Goal: Task Accomplishment & Management: Manage account settings

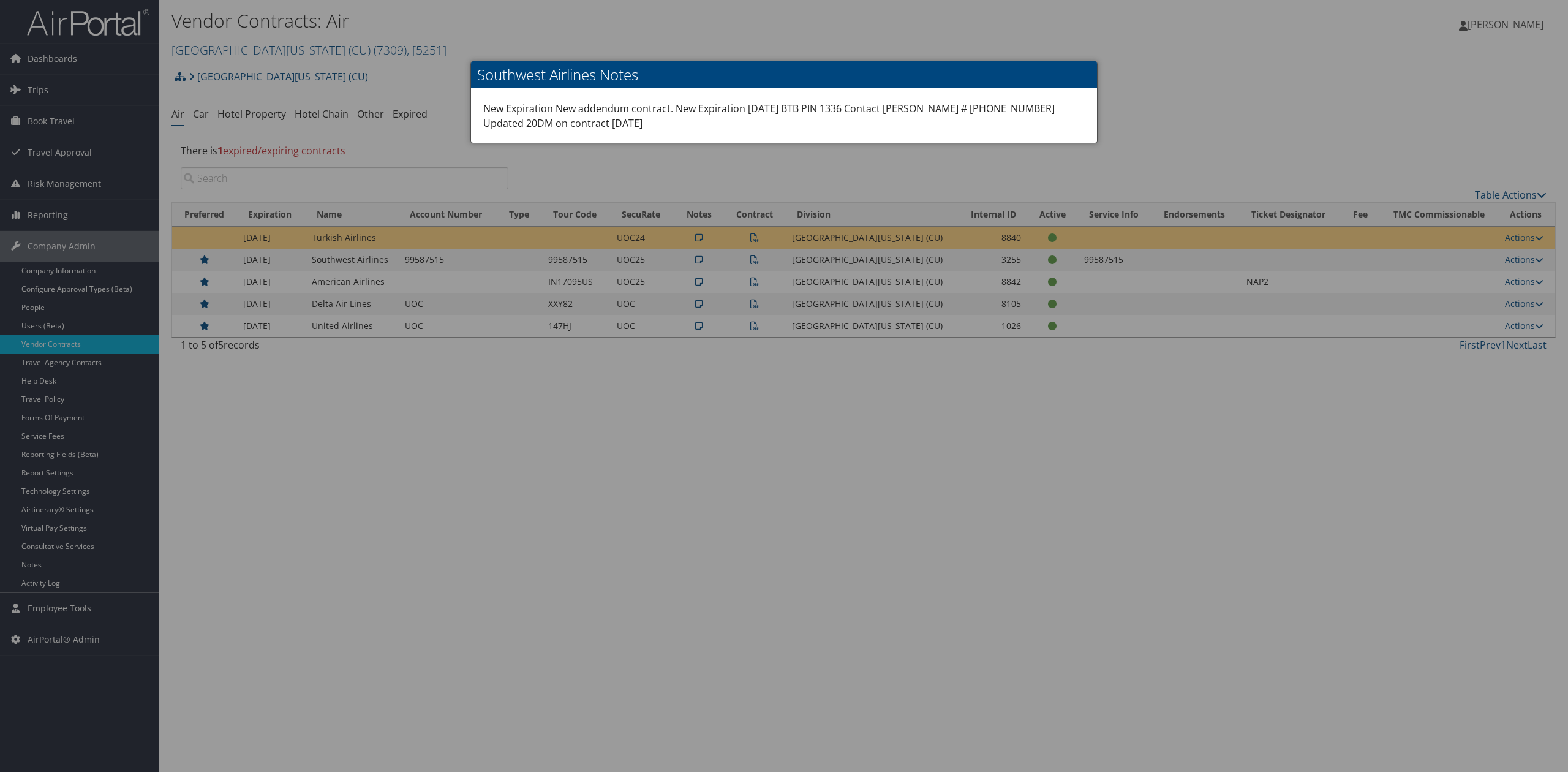
click at [1165, 82] on div at bounding box center [784, 386] width 1568 height 772
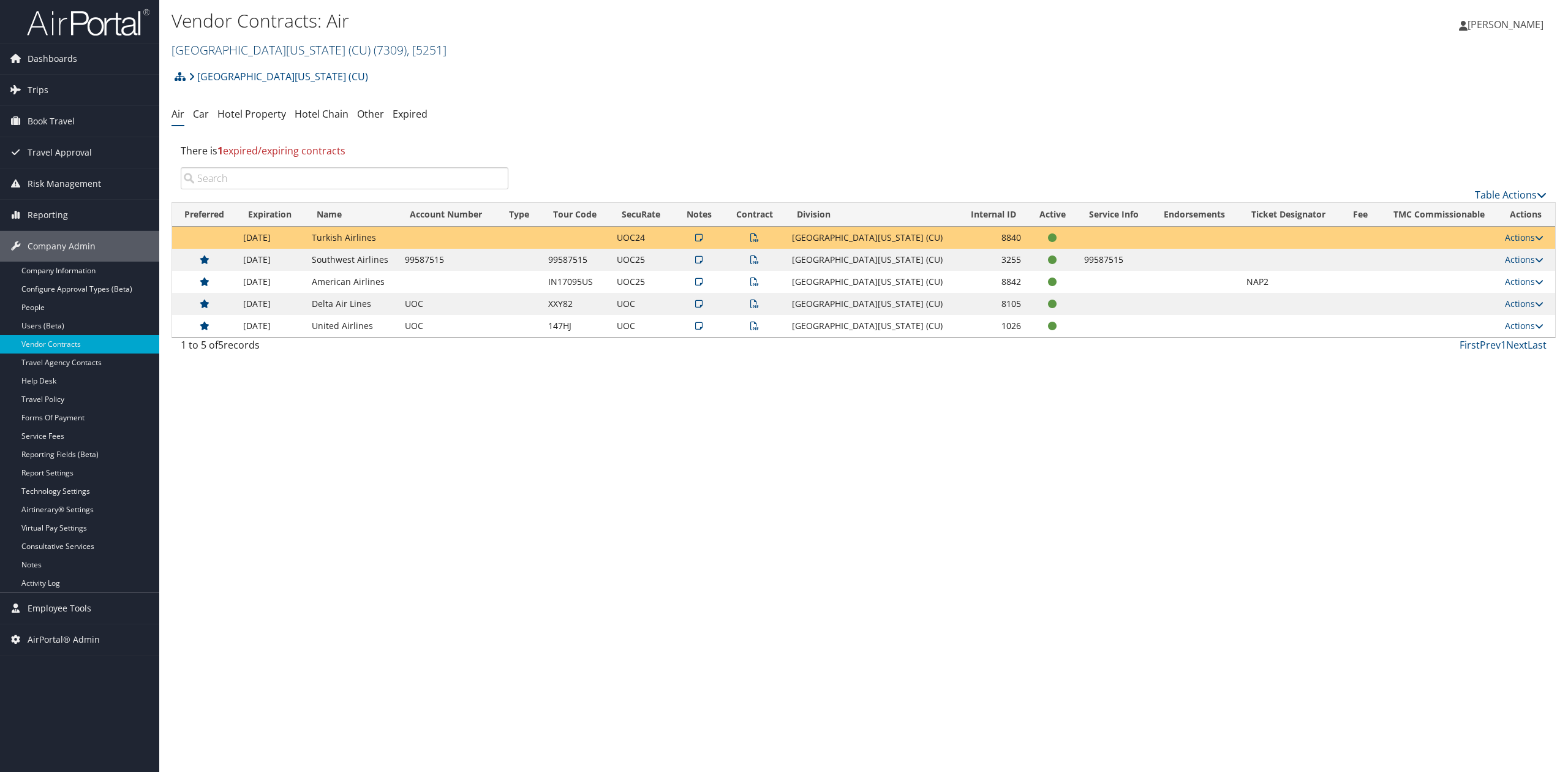
click at [245, 47] on link "University of Colorado (CU) ( 7309 ) , [ 5251 ]" at bounding box center [309, 50] width 275 height 16
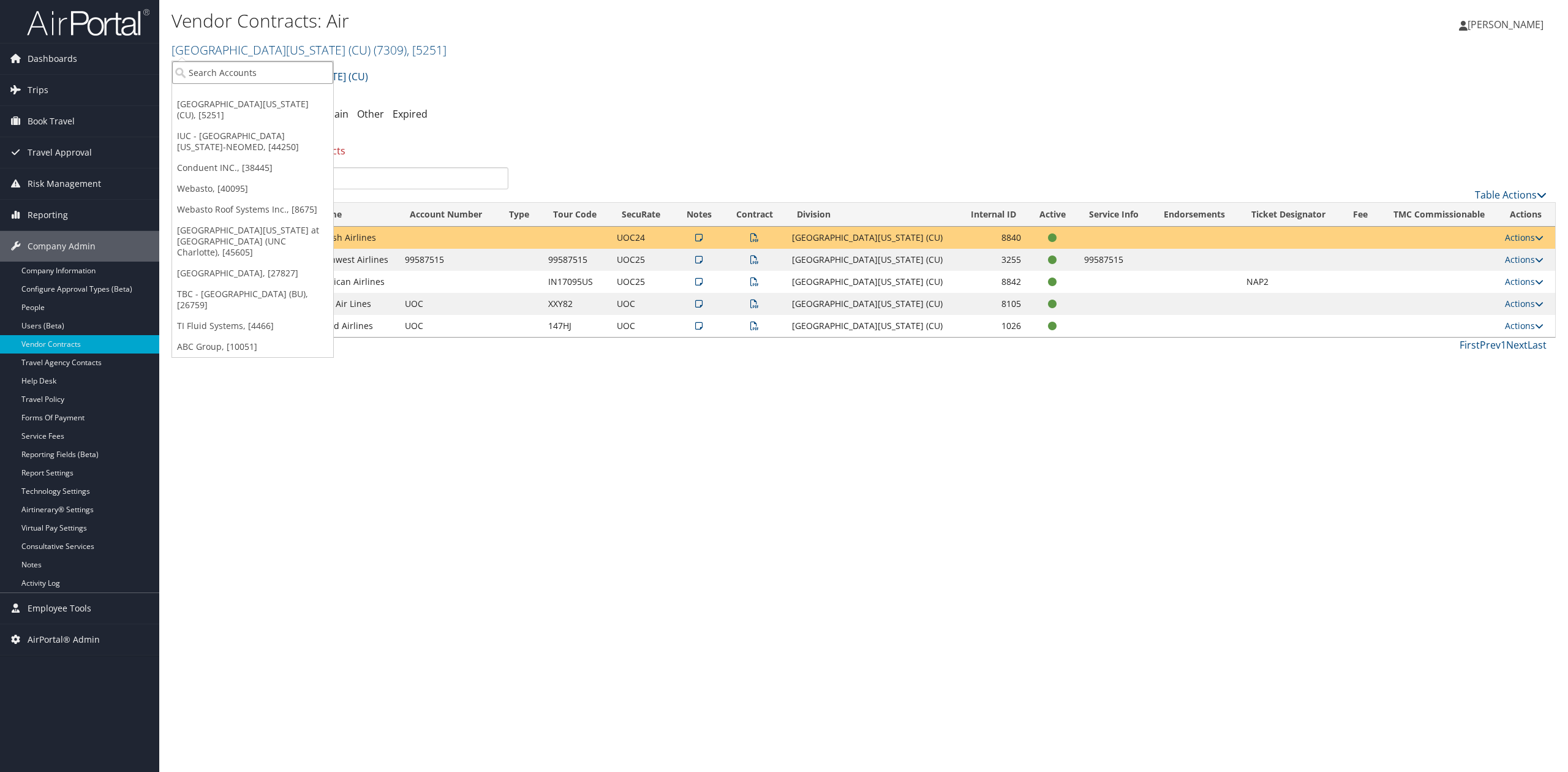
click at [240, 69] on input "search" at bounding box center [253, 72] width 161 height 23
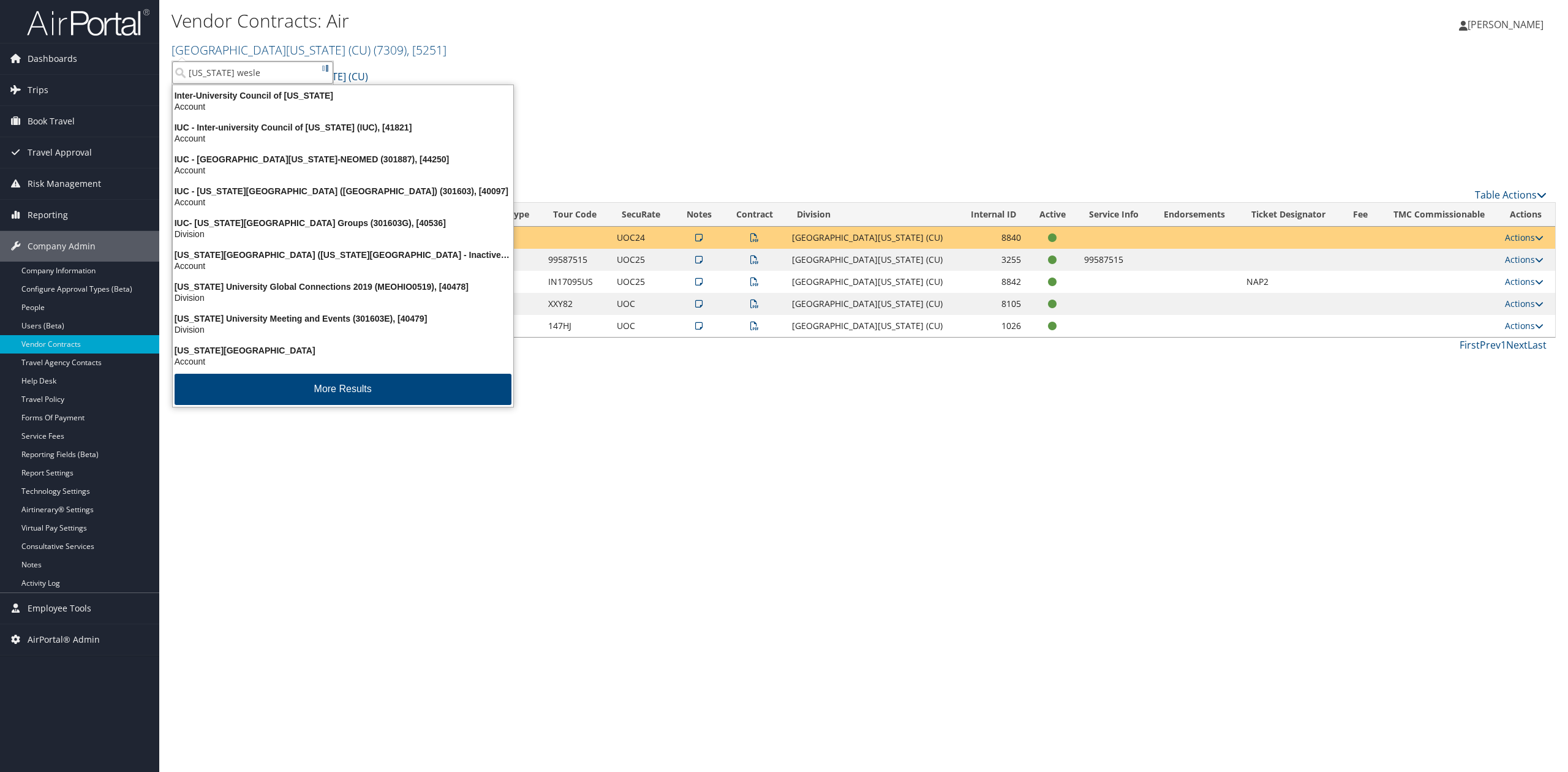
type input "ohio wesley"
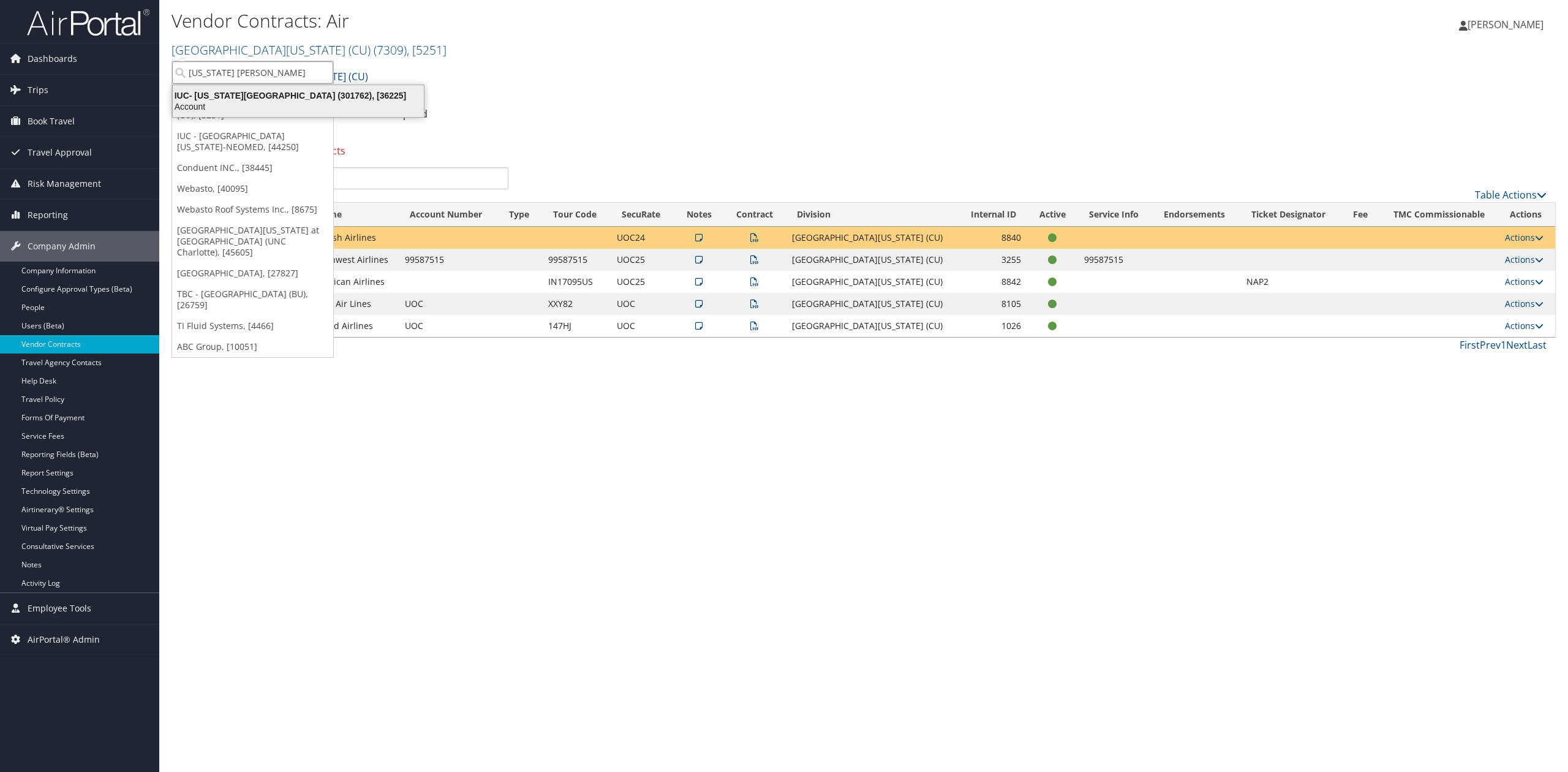
click at [238, 104] on div "Account" at bounding box center [298, 106] width 266 height 11
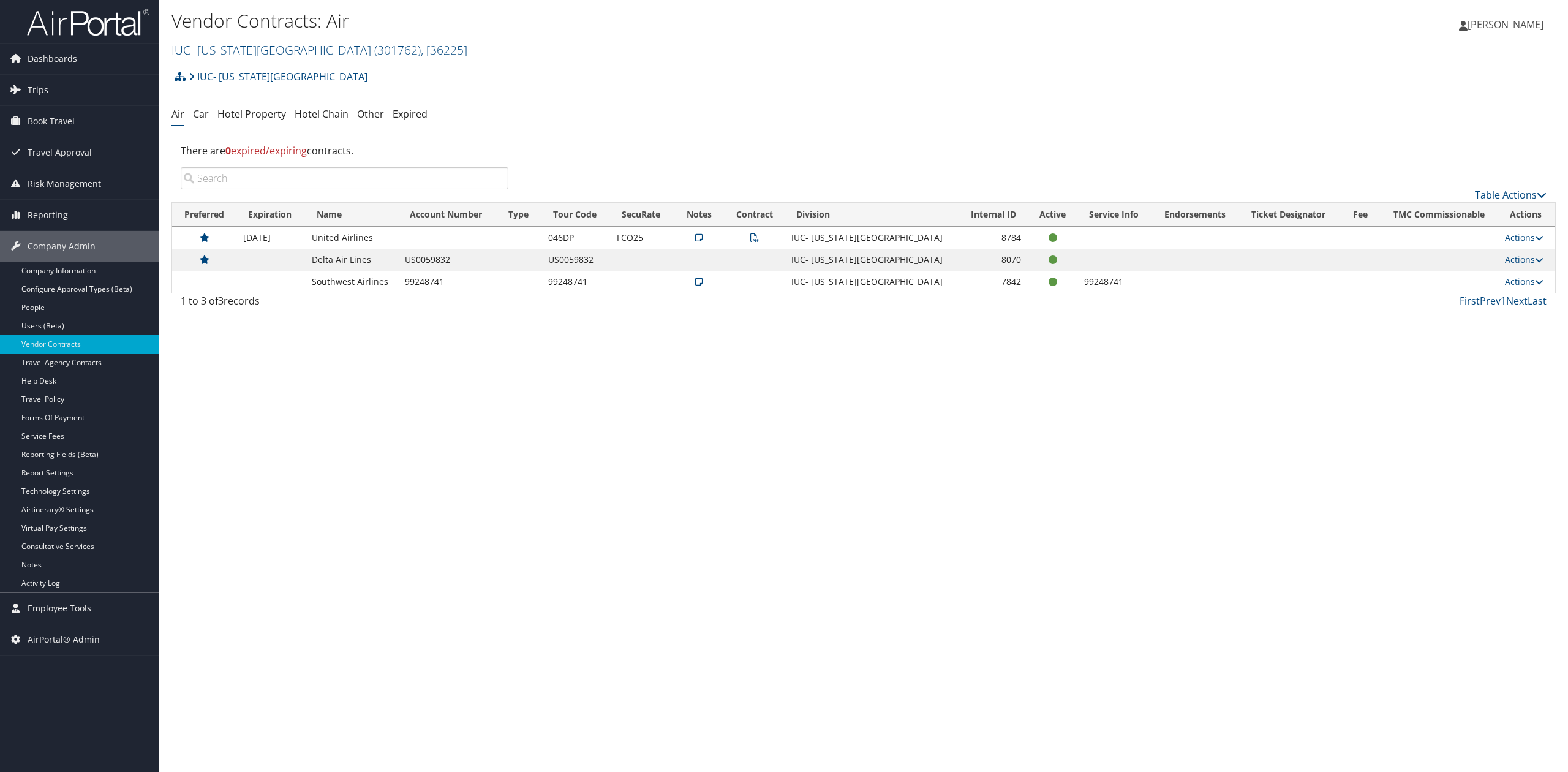
click at [354, 469] on div "Vendor Contracts: Air IUC- Ohio Wesleyan University ( 301762 ) , [ 36225 ] IUC-…" at bounding box center [863, 386] width 1409 height 772
click at [94, 312] on link "People" at bounding box center [80, 307] width 159 height 19
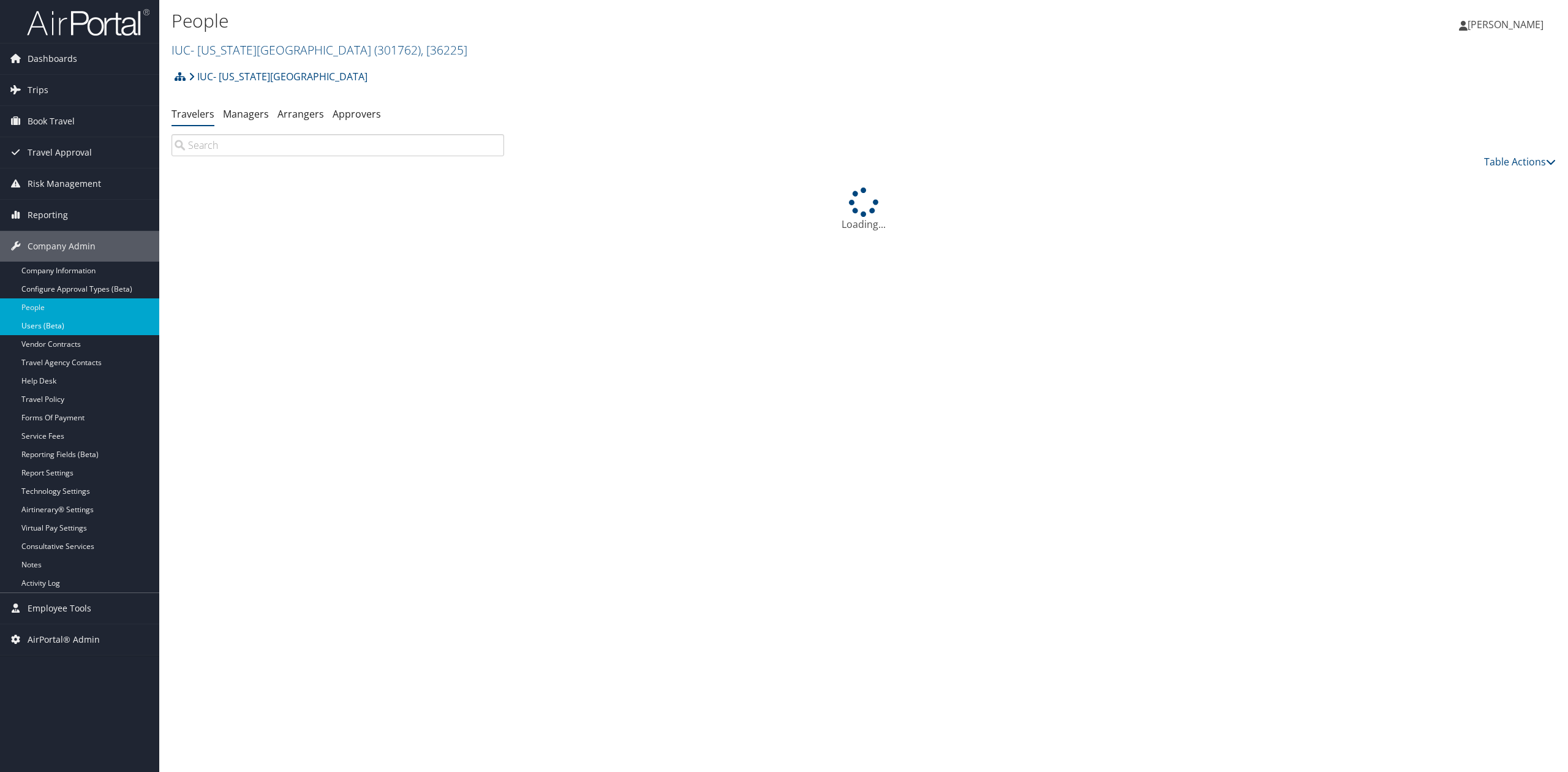
click at [56, 334] on link "Users (Beta)" at bounding box center [80, 325] width 159 height 19
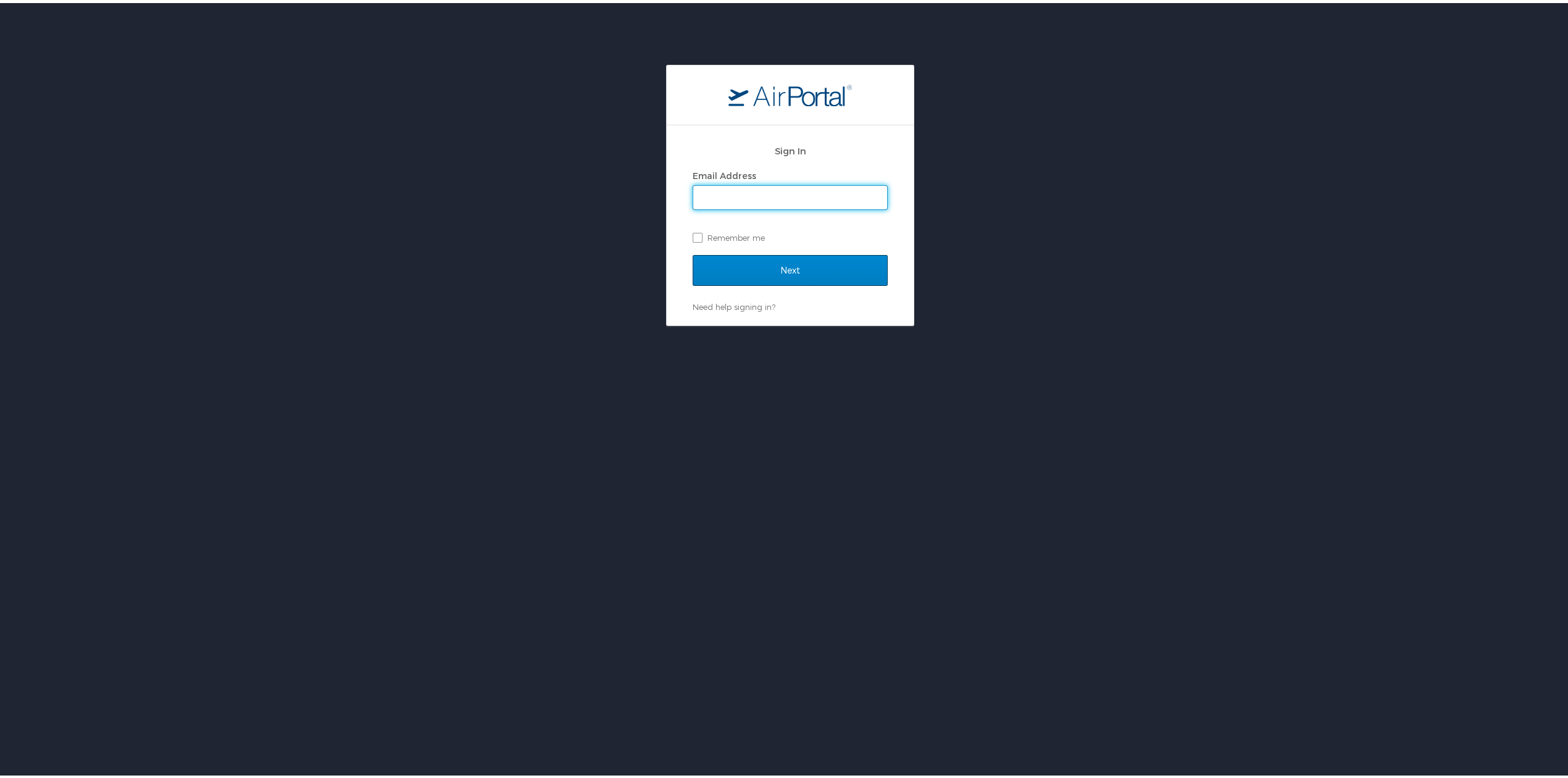
type input "tiffany.soja@cbtravel.com"
click at [793, 261] on input "Next" at bounding box center [790, 267] width 195 height 31
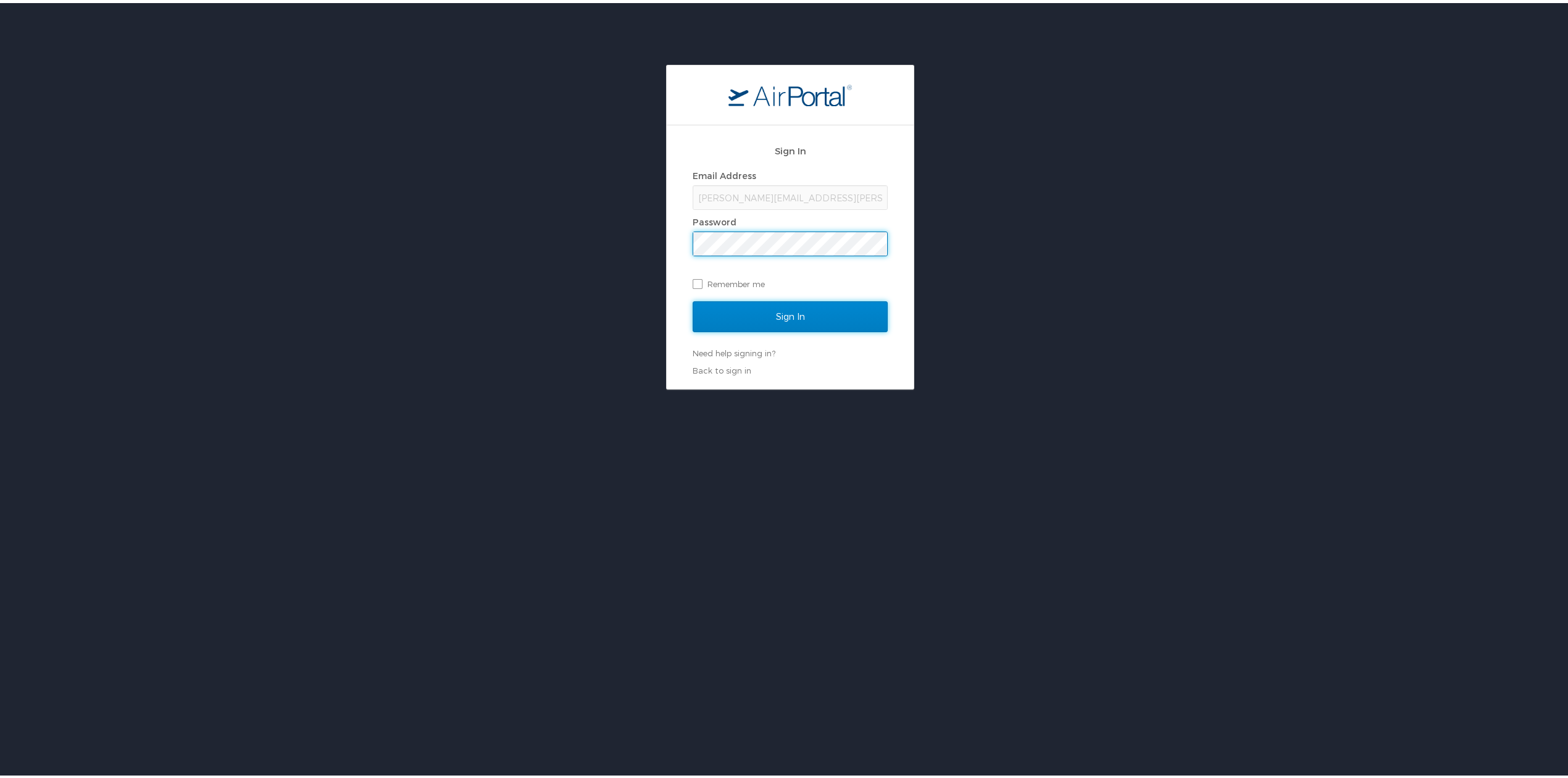
click at [813, 315] on input "Sign In" at bounding box center [790, 313] width 195 height 31
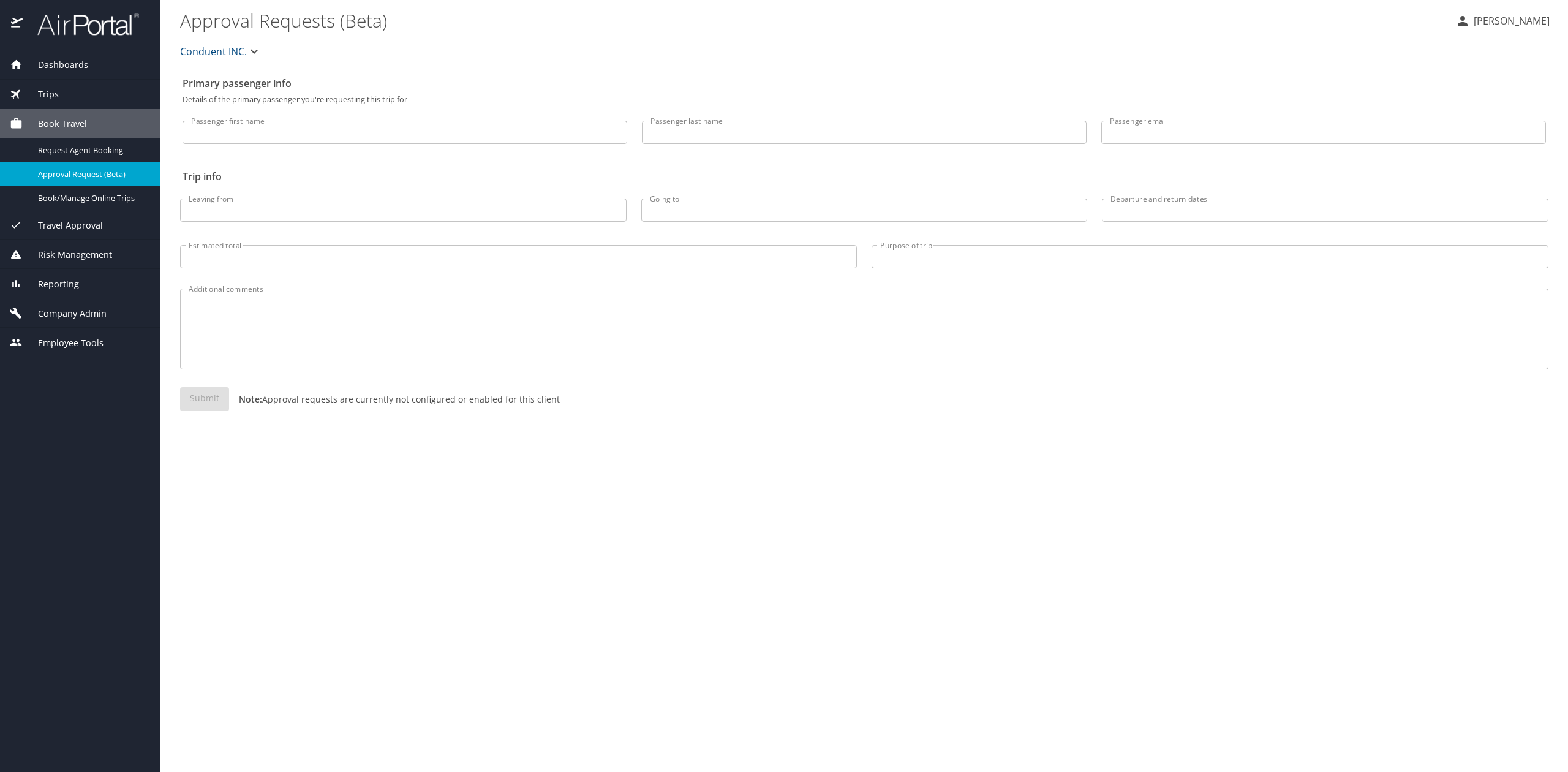
click at [102, 290] on div "Reporting" at bounding box center [80, 284] width 141 height 14
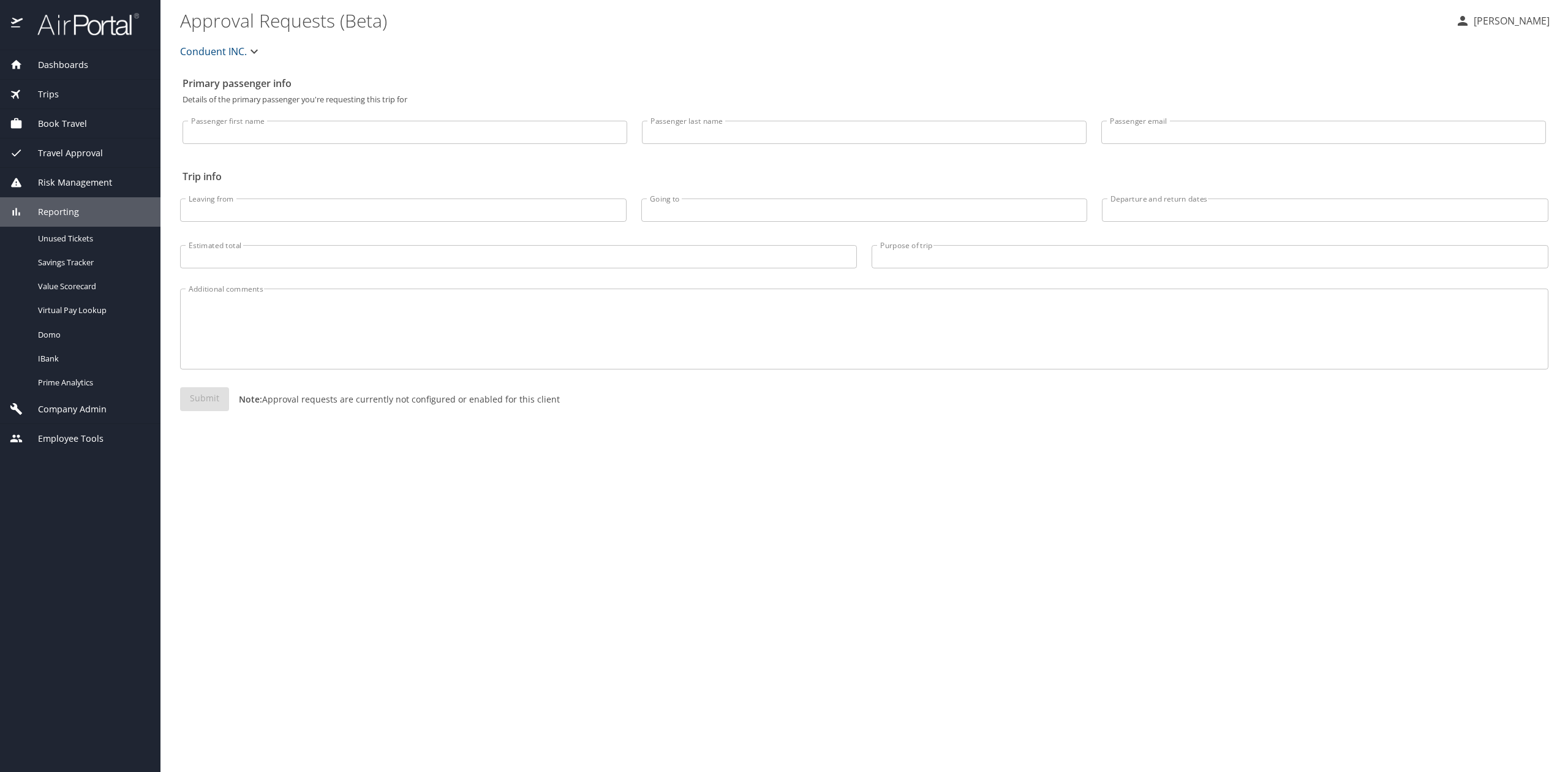
drag, startPoint x: 119, startPoint y: 216, endPoint x: 111, endPoint y: 222, distance: 10.0
click at [119, 216] on div "Reporting" at bounding box center [80, 212] width 141 height 14
click at [98, 250] on div "Company Admin" at bounding box center [80, 241] width 161 height 30
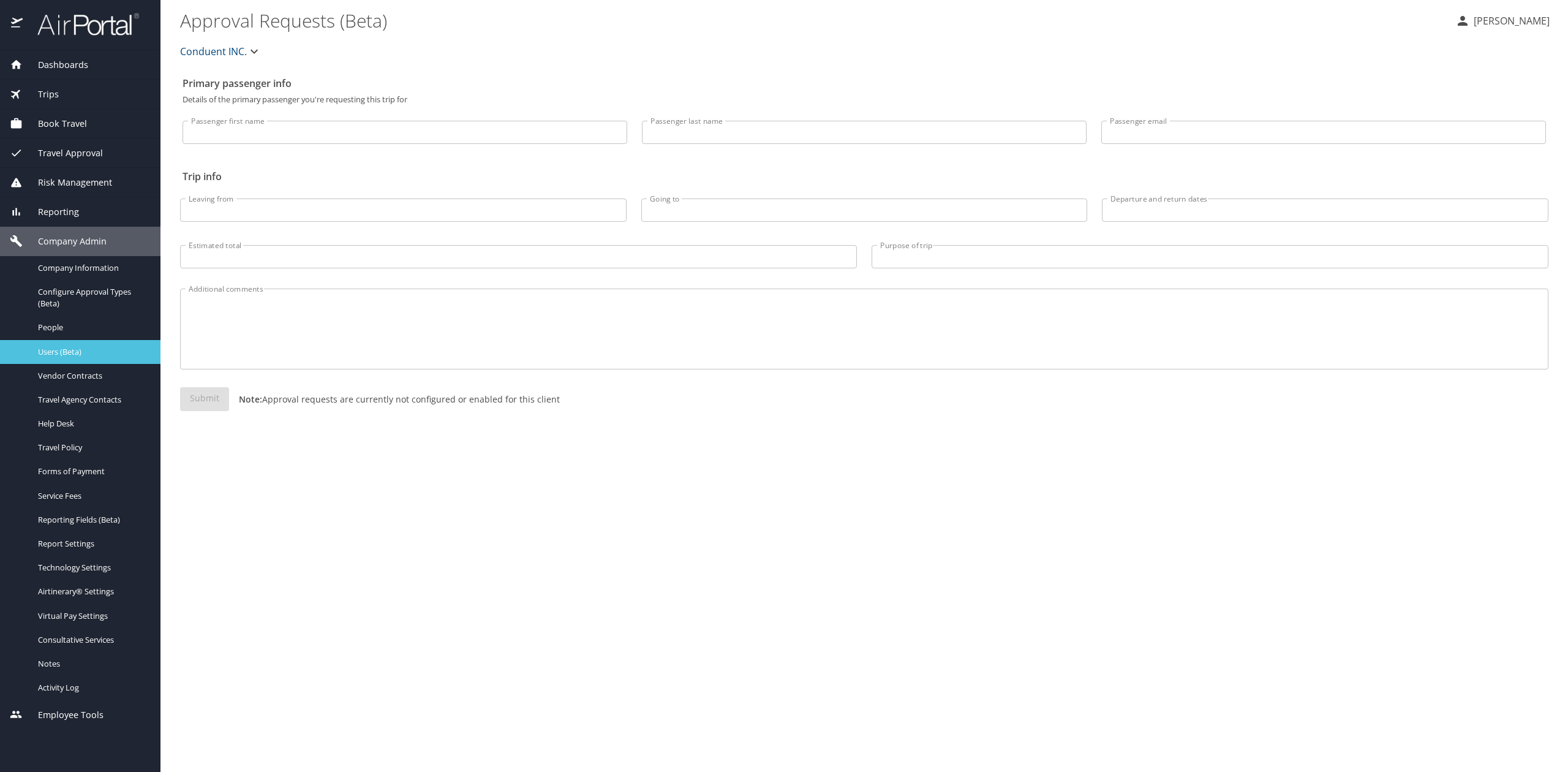
click at [89, 356] on span "Users (Beta)" at bounding box center [91, 351] width 108 height 12
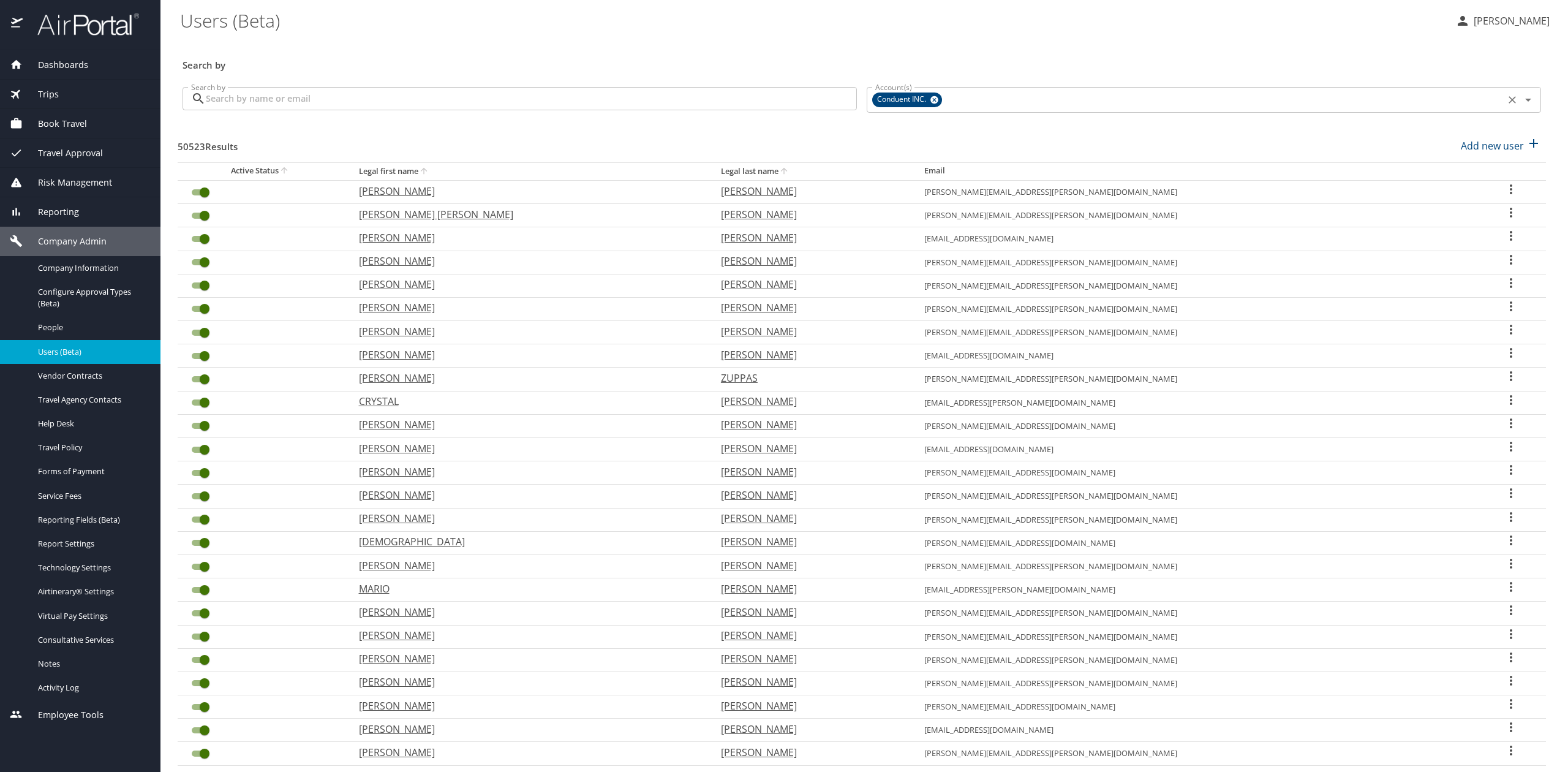
click at [931, 99] on icon at bounding box center [935, 100] width 8 height 8
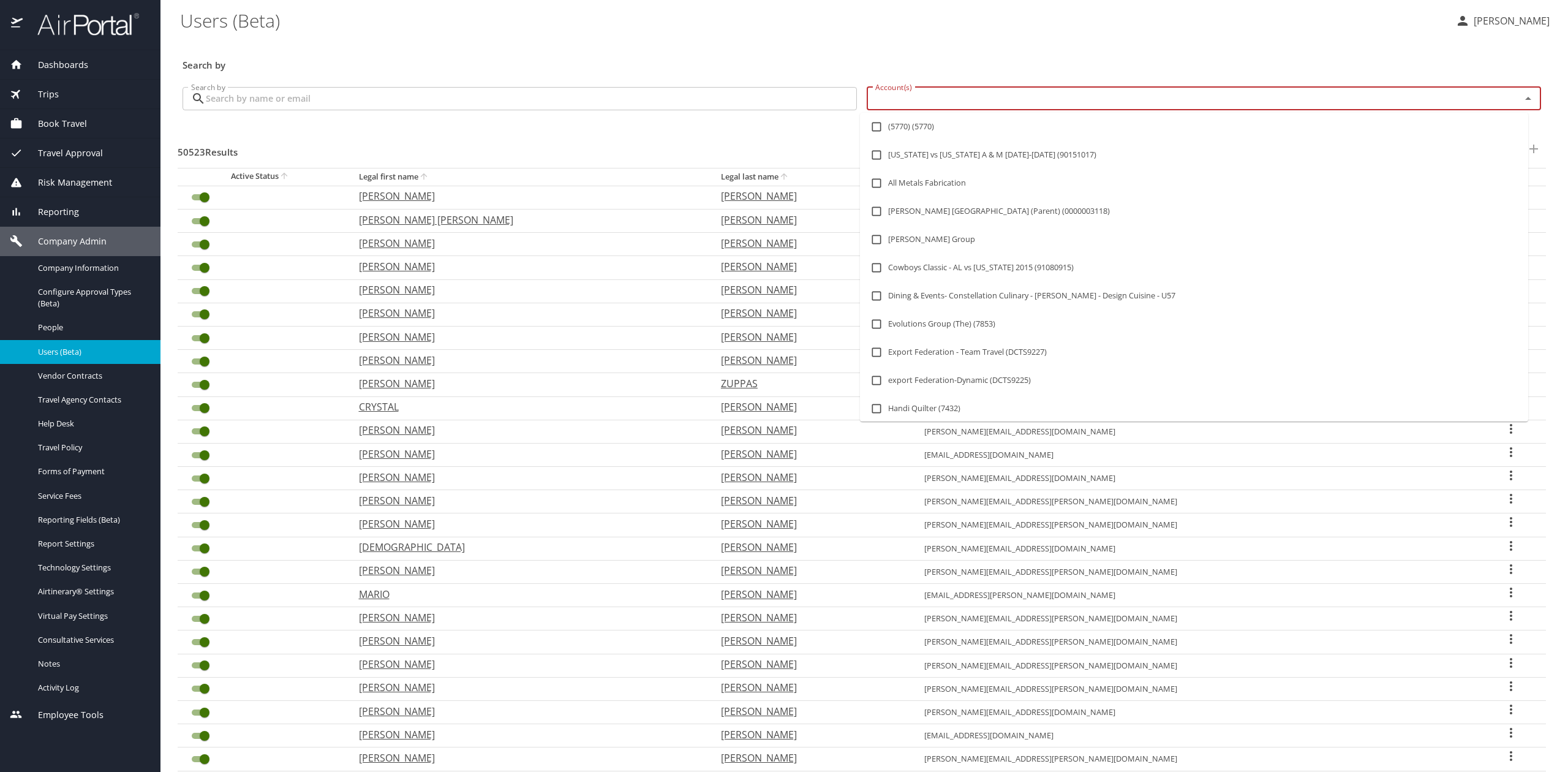
click at [929, 99] on input "Account(s)" at bounding box center [1185, 98] width 631 height 16
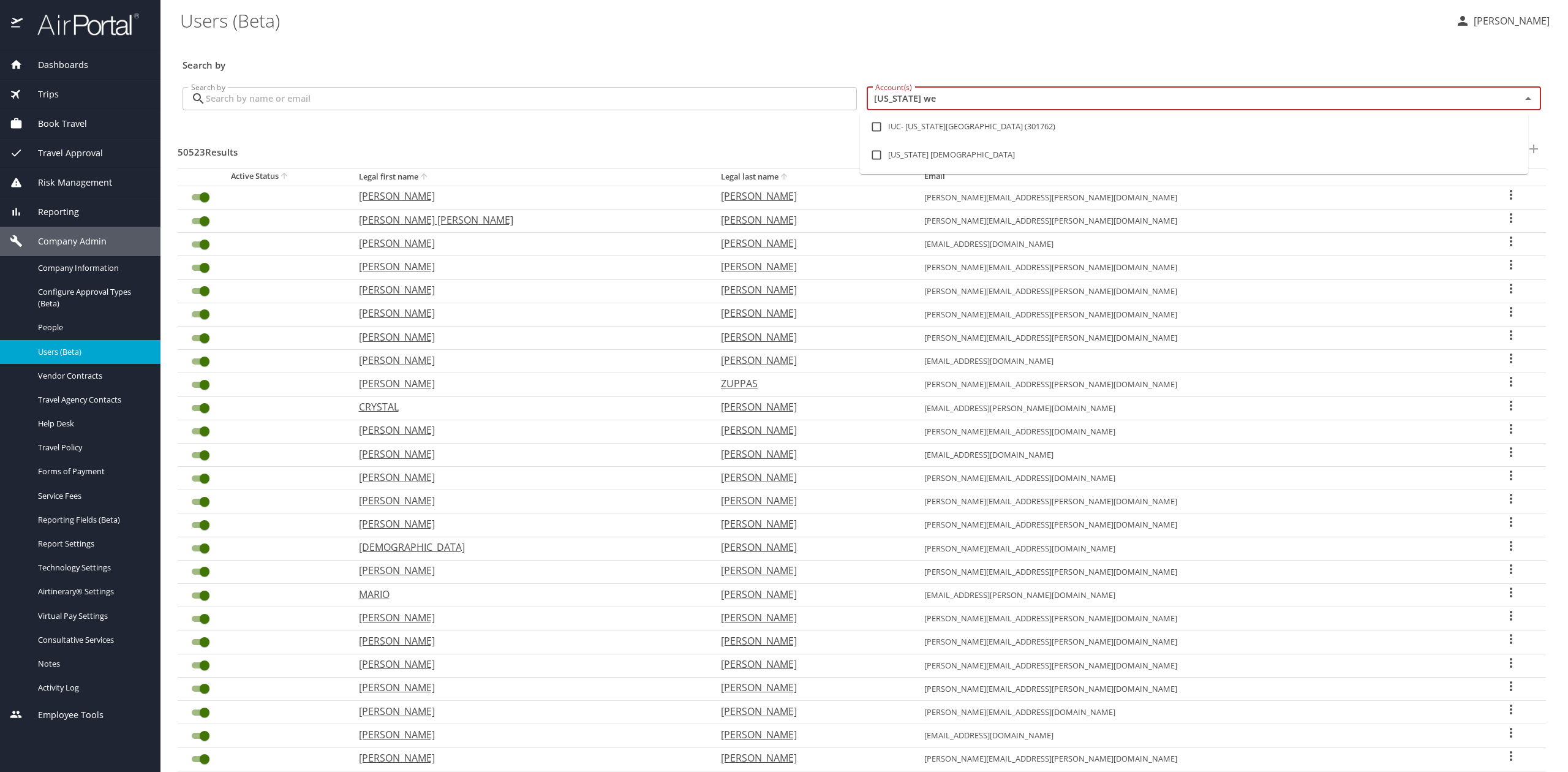
type input "ohio w"
click at [952, 121] on li "IUC- Ohio Wesleyan University (301762)" at bounding box center [1194, 126] width 668 height 28
checkbox input "true"
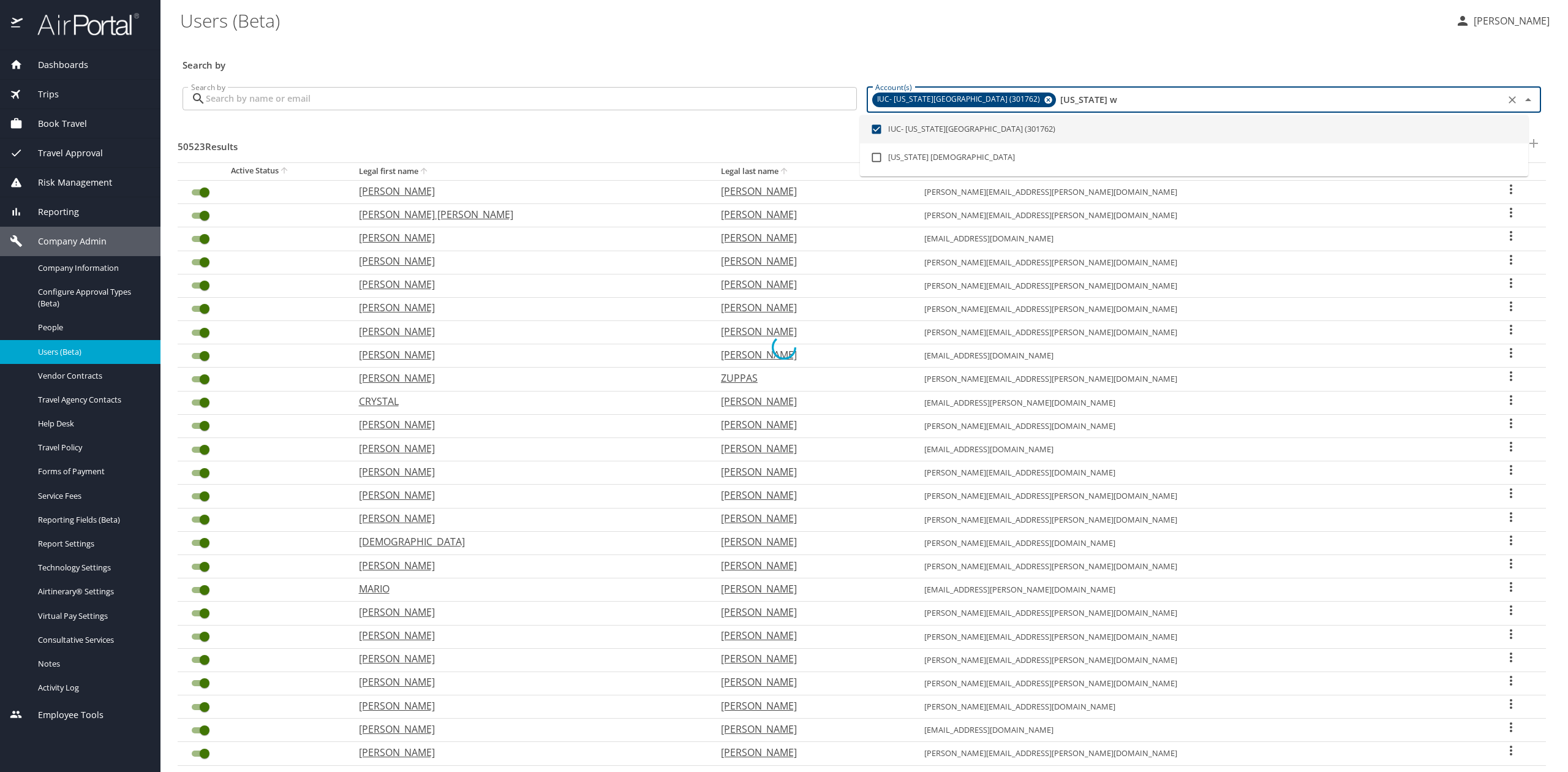
checkbox input "false"
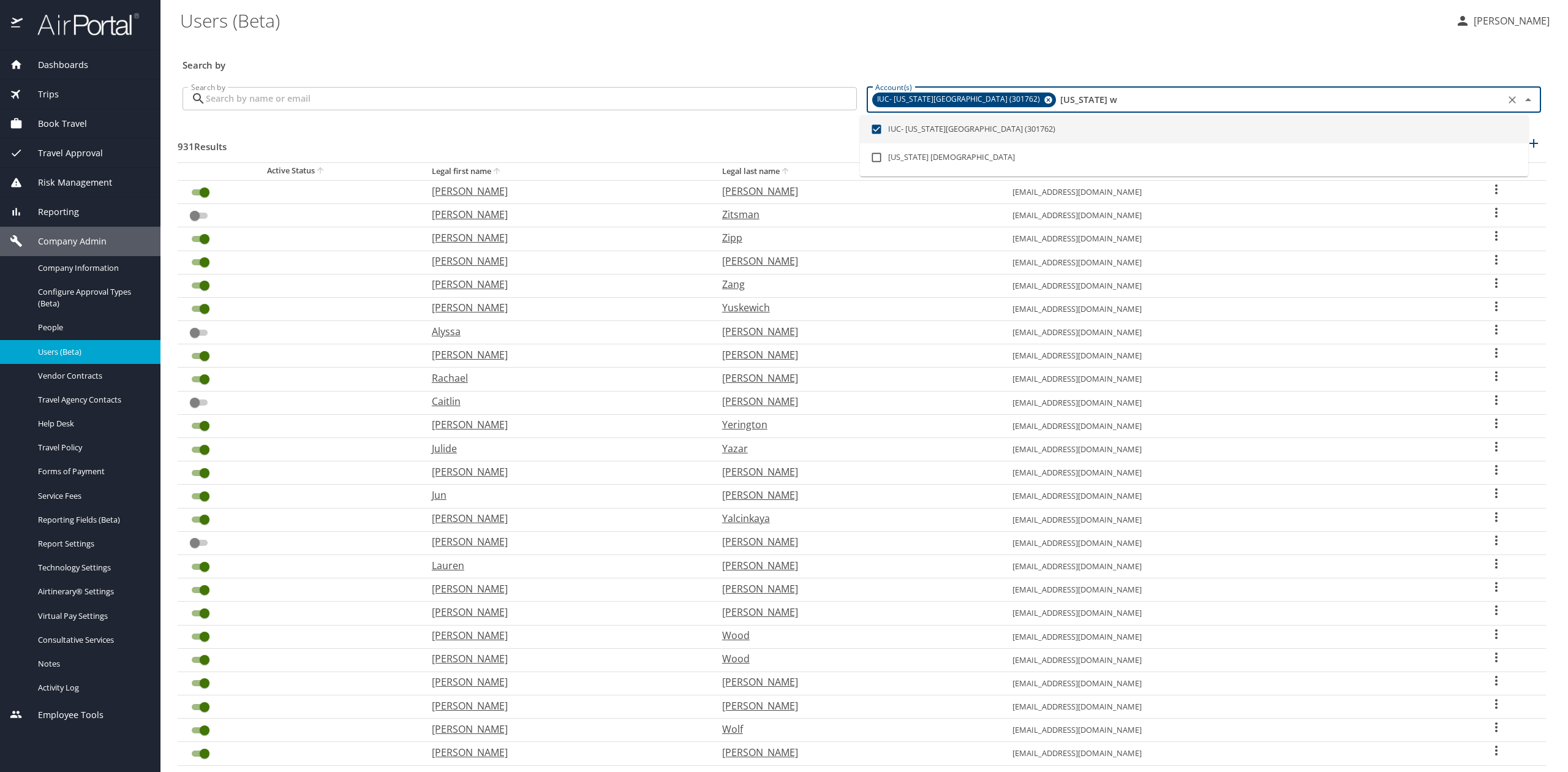
type input "ohio w"
click at [688, 106] on input "Search by" at bounding box center [531, 99] width 651 height 23
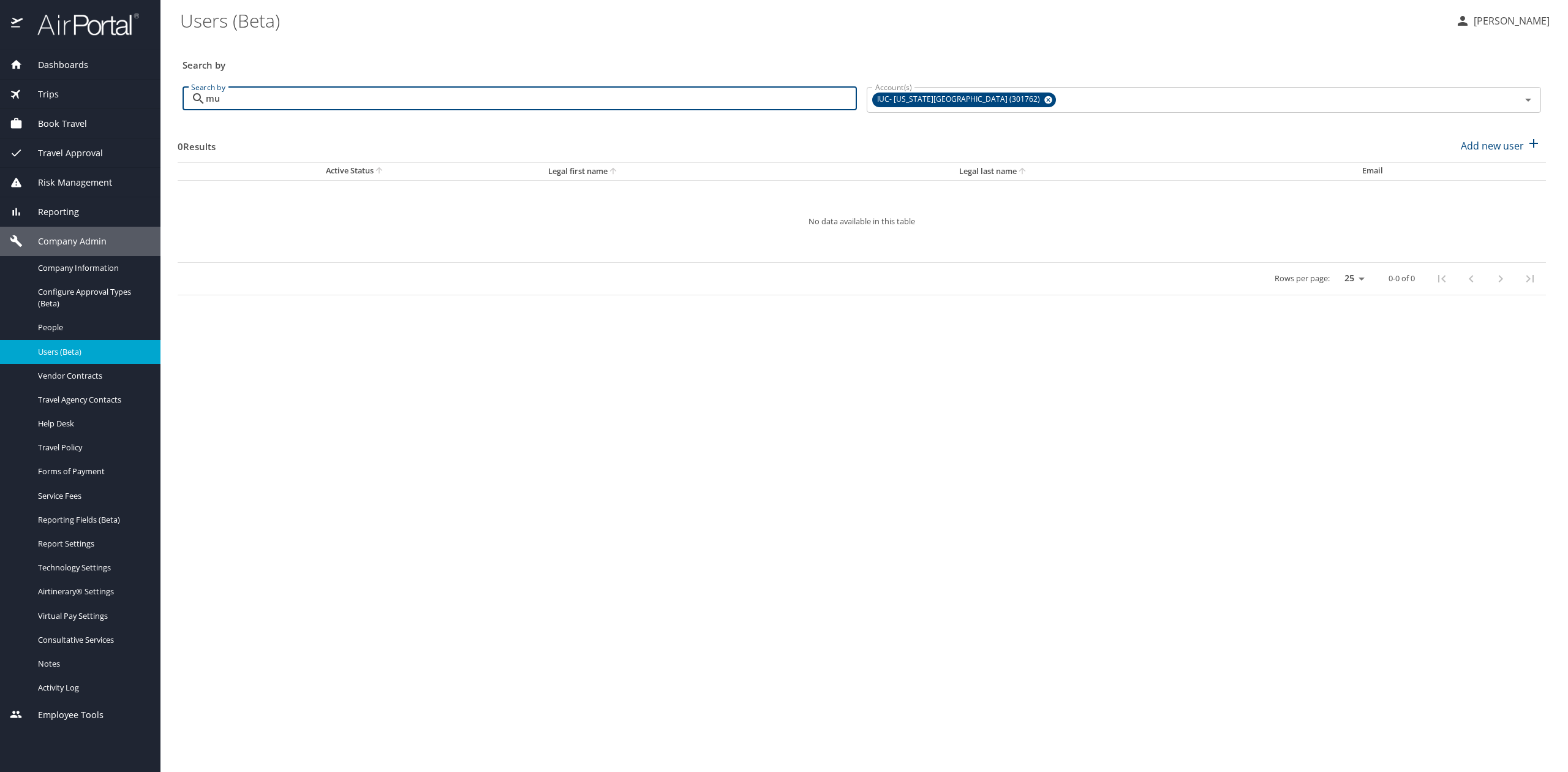
type input "m"
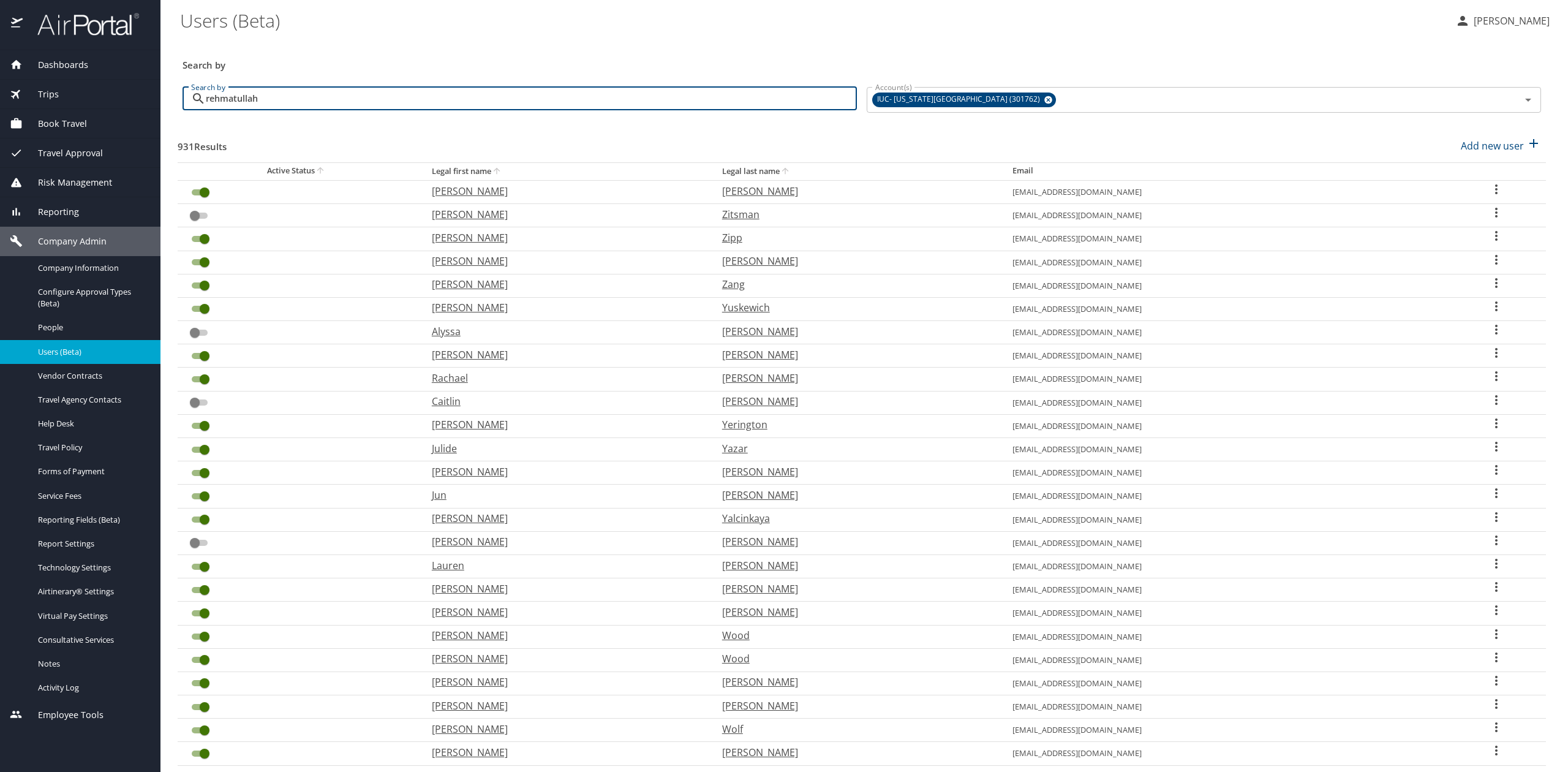
type input "rehmatullah"
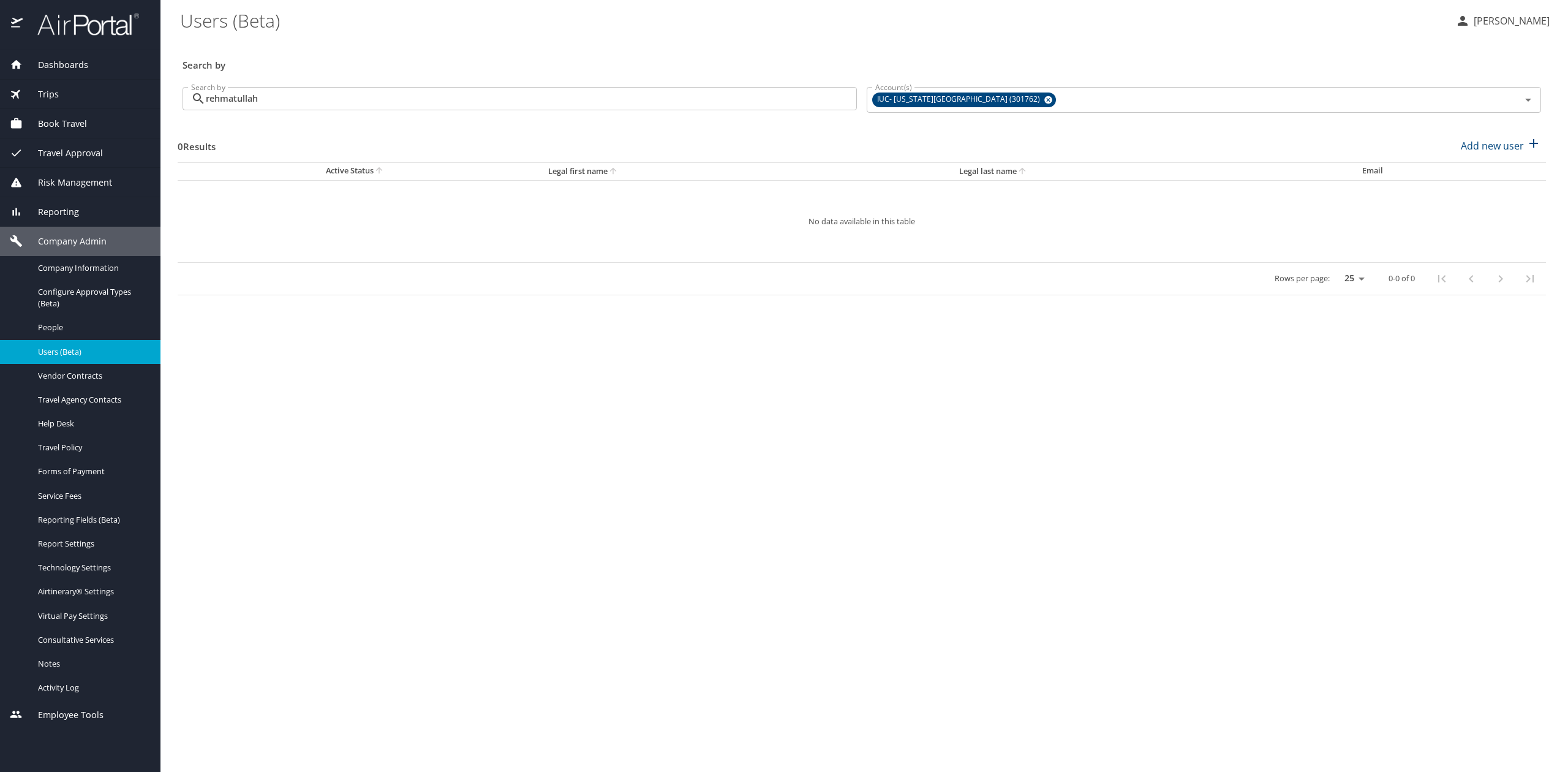
click at [386, 424] on main "Users (Beta) Tiffany Soja Search by Search by rehmatullah Search by Account(s) …" at bounding box center [864, 386] width 1407 height 772
drag, startPoint x: 116, startPoint y: 27, endPoint x: 165, endPoint y: 3, distance: 54.6
click at [116, 27] on img at bounding box center [82, 24] width 115 height 24
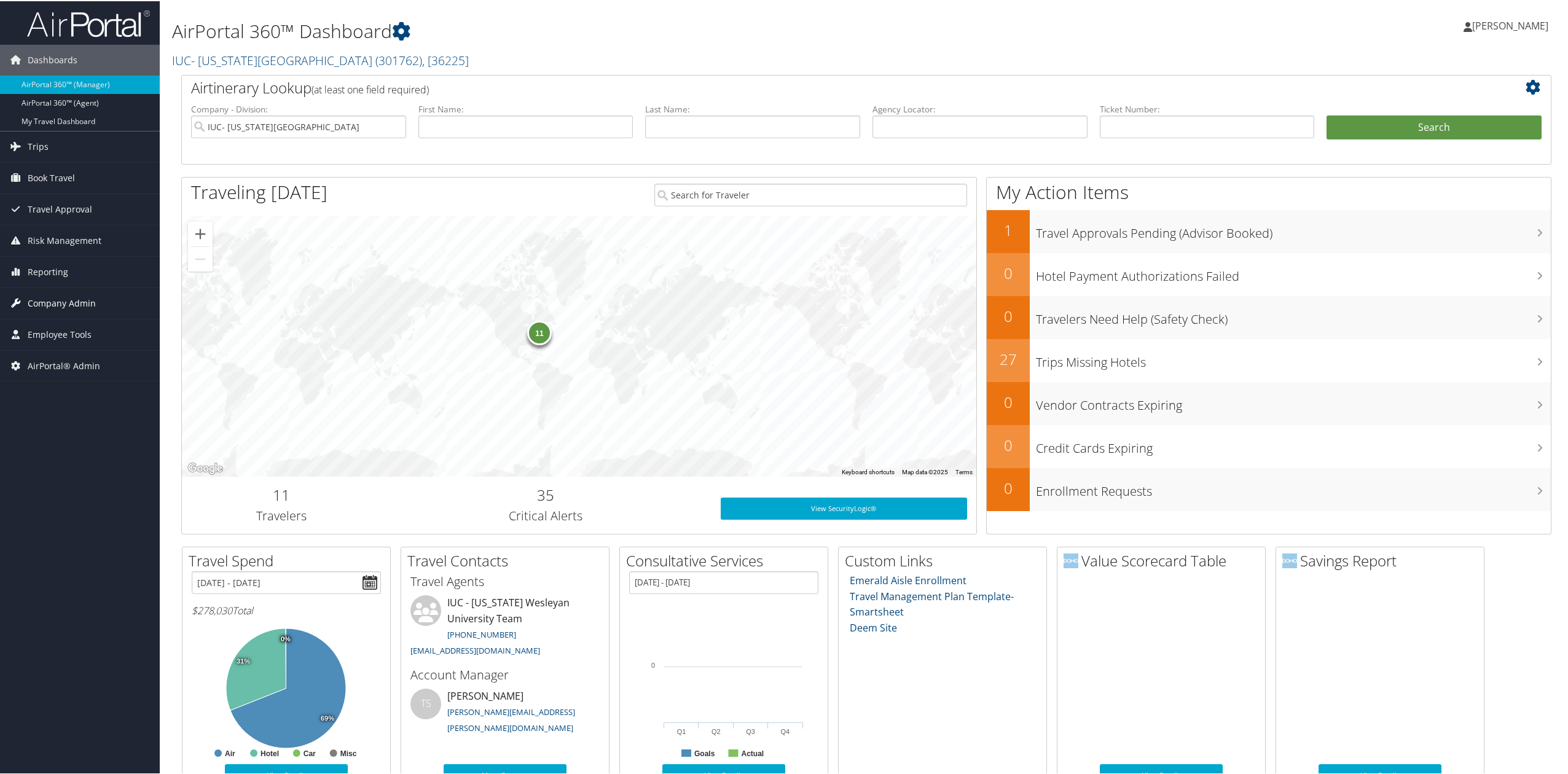
click at [67, 305] on span "Company Admin" at bounding box center [61, 302] width 68 height 31
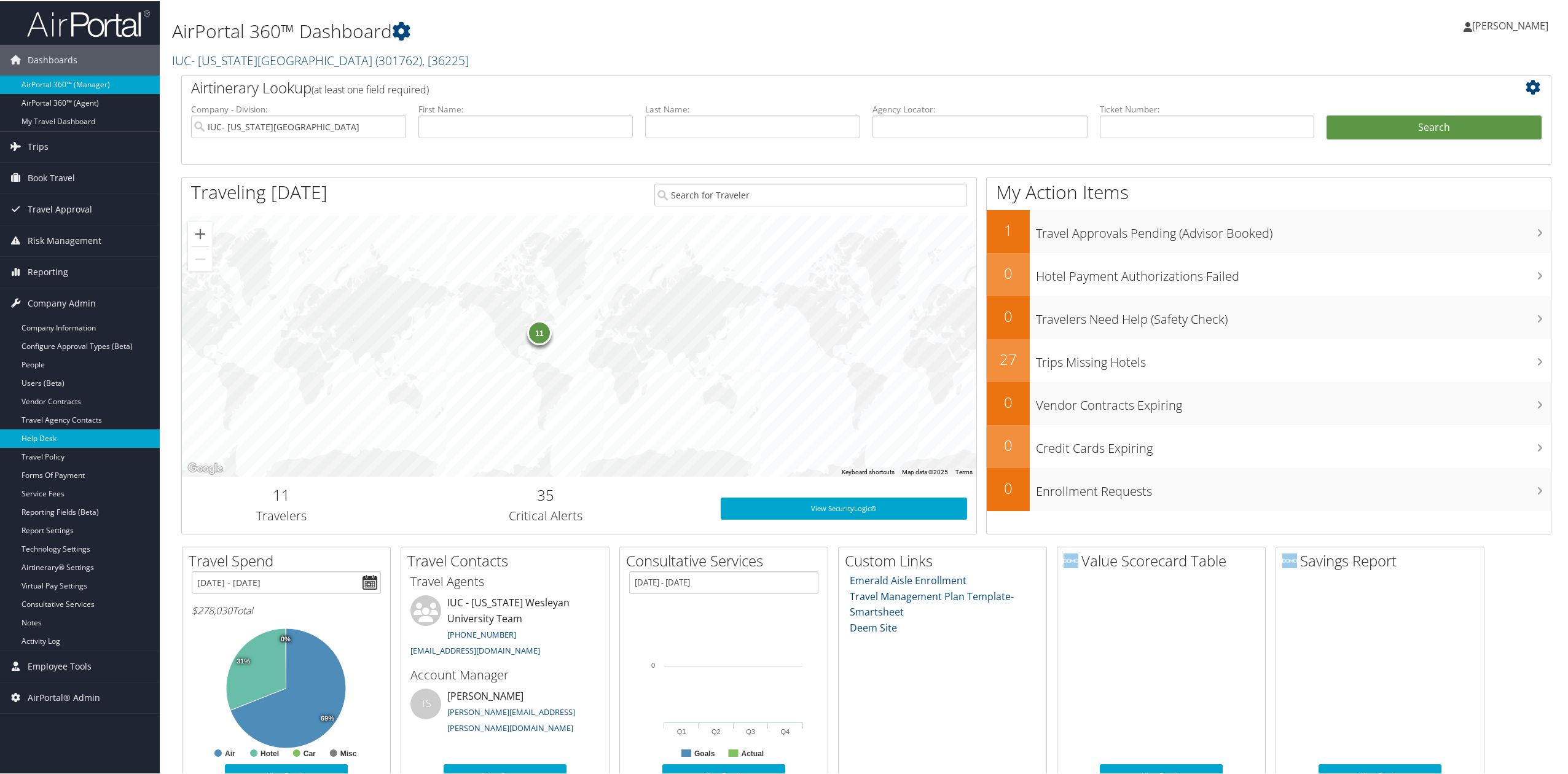
click at [72, 437] on link "Help Desk" at bounding box center [80, 437] width 160 height 19
click at [64, 431] on link "Help Desk" at bounding box center [80, 437] width 160 height 19
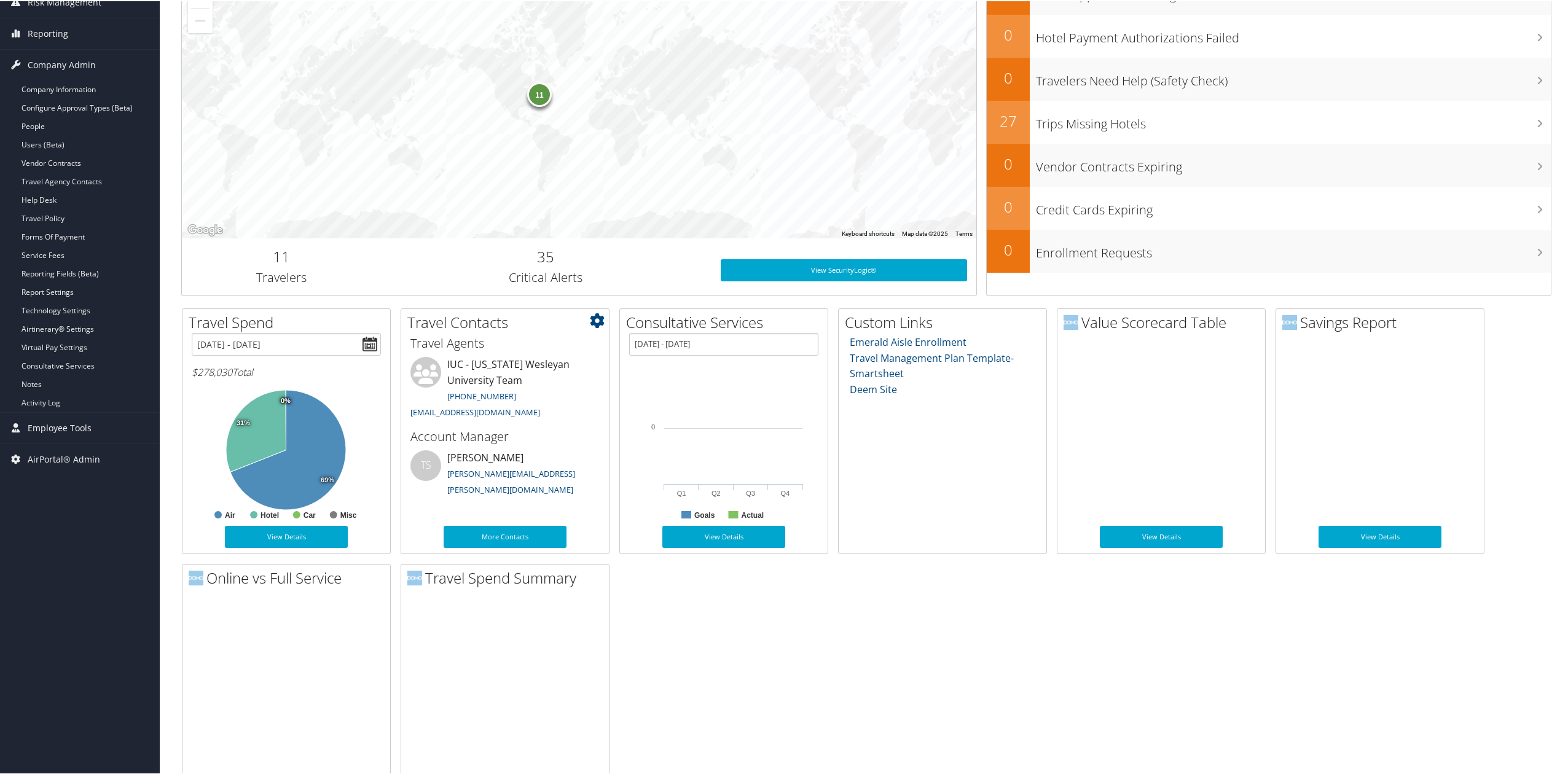
scroll to position [246, 0]
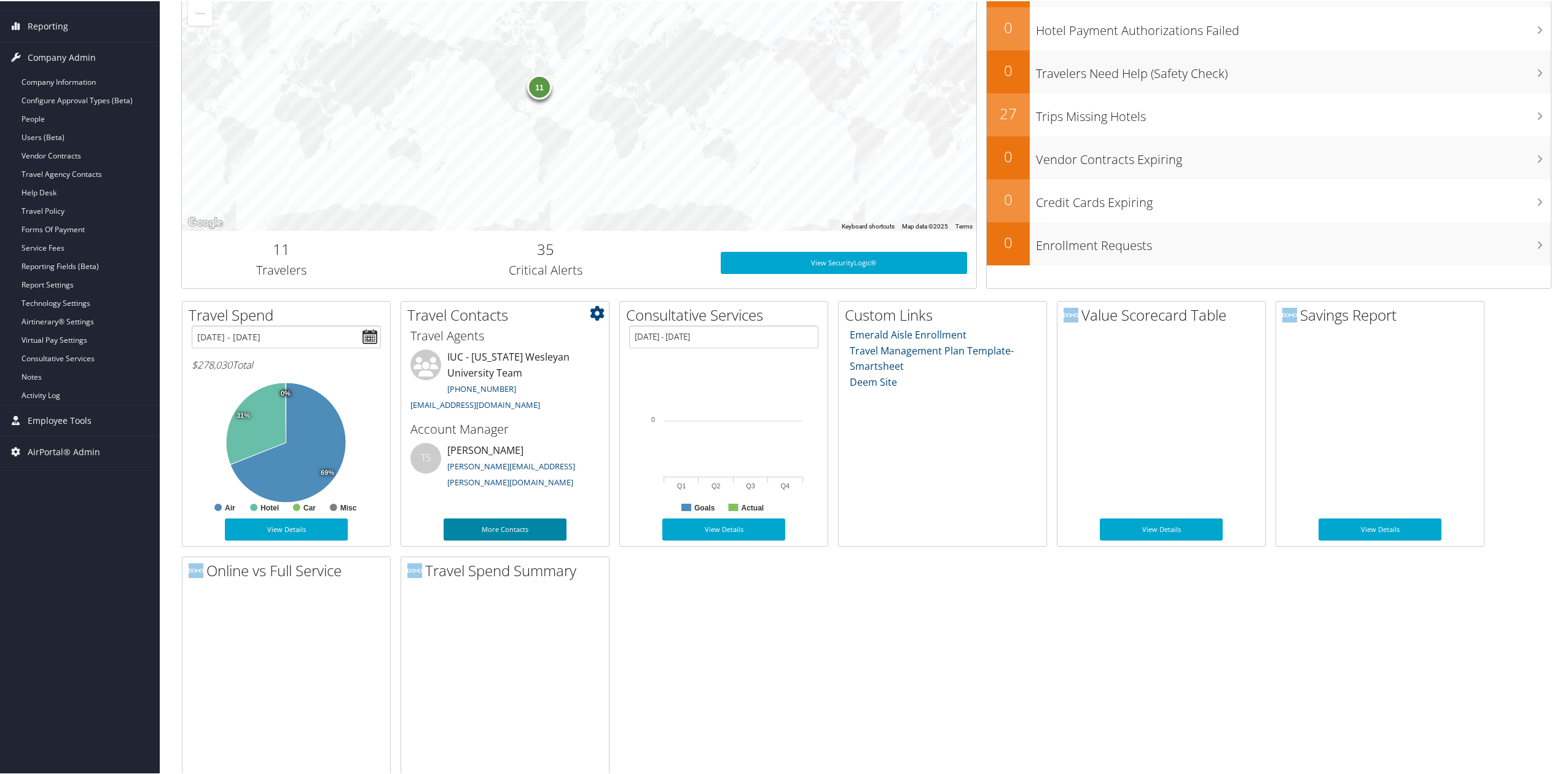
click at [488, 530] on link "More Contacts" at bounding box center [505, 528] width 123 height 22
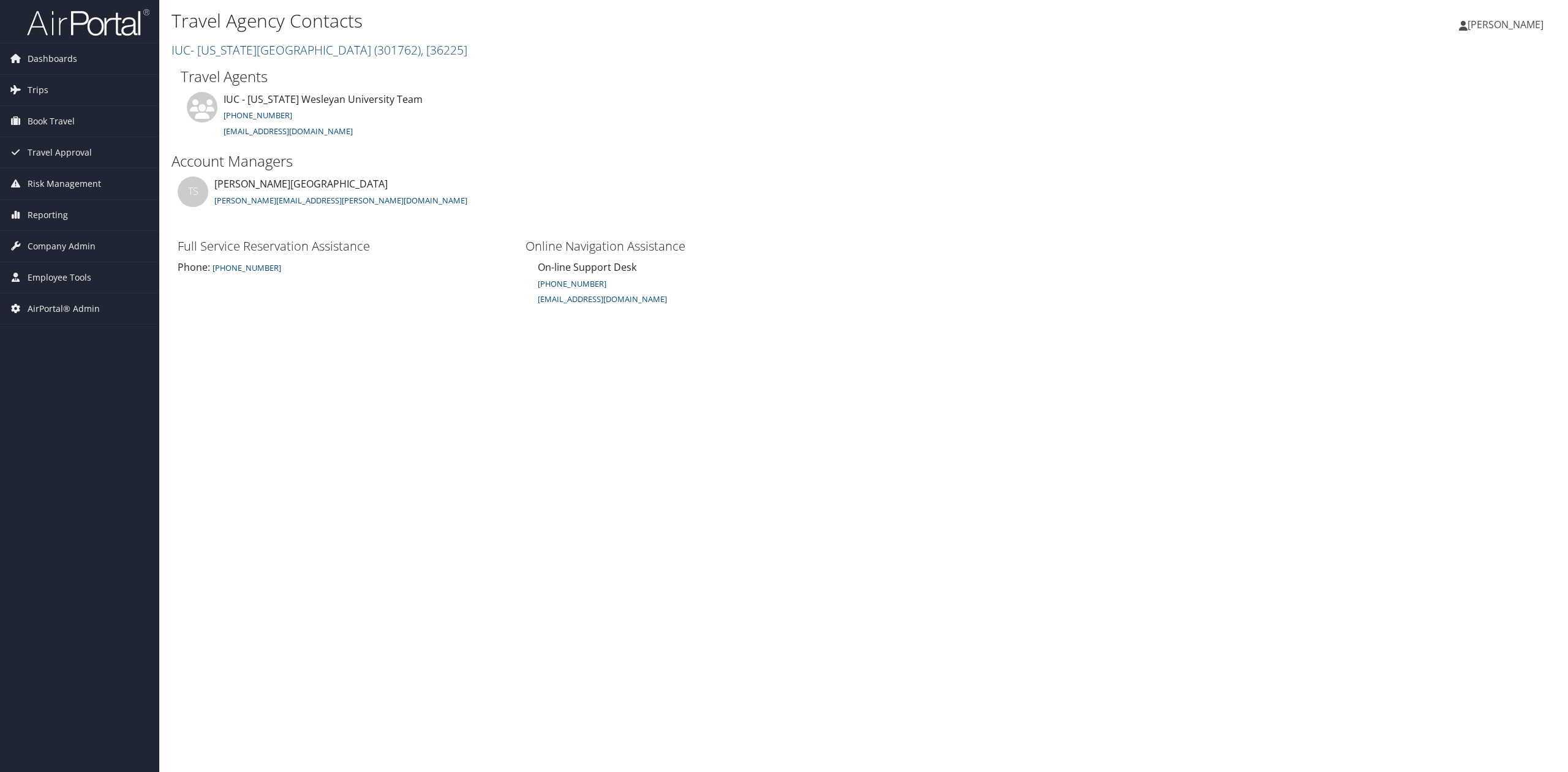
click at [816, 504] on div "Travel Agency Contacts IUC- Ohio Wesleyan University ( 301762 ) , [ 36225 ] IUC…" at bounding box center [863, 386] width 1409 height 772
drag, startPoint x: 44, startPoint y: 244, endPoint x: 66, endPoint y: 277, distance: 39.7
click at [44, 244] on span "Company Admin" at bounding box center [61, 246] width 68 height 31
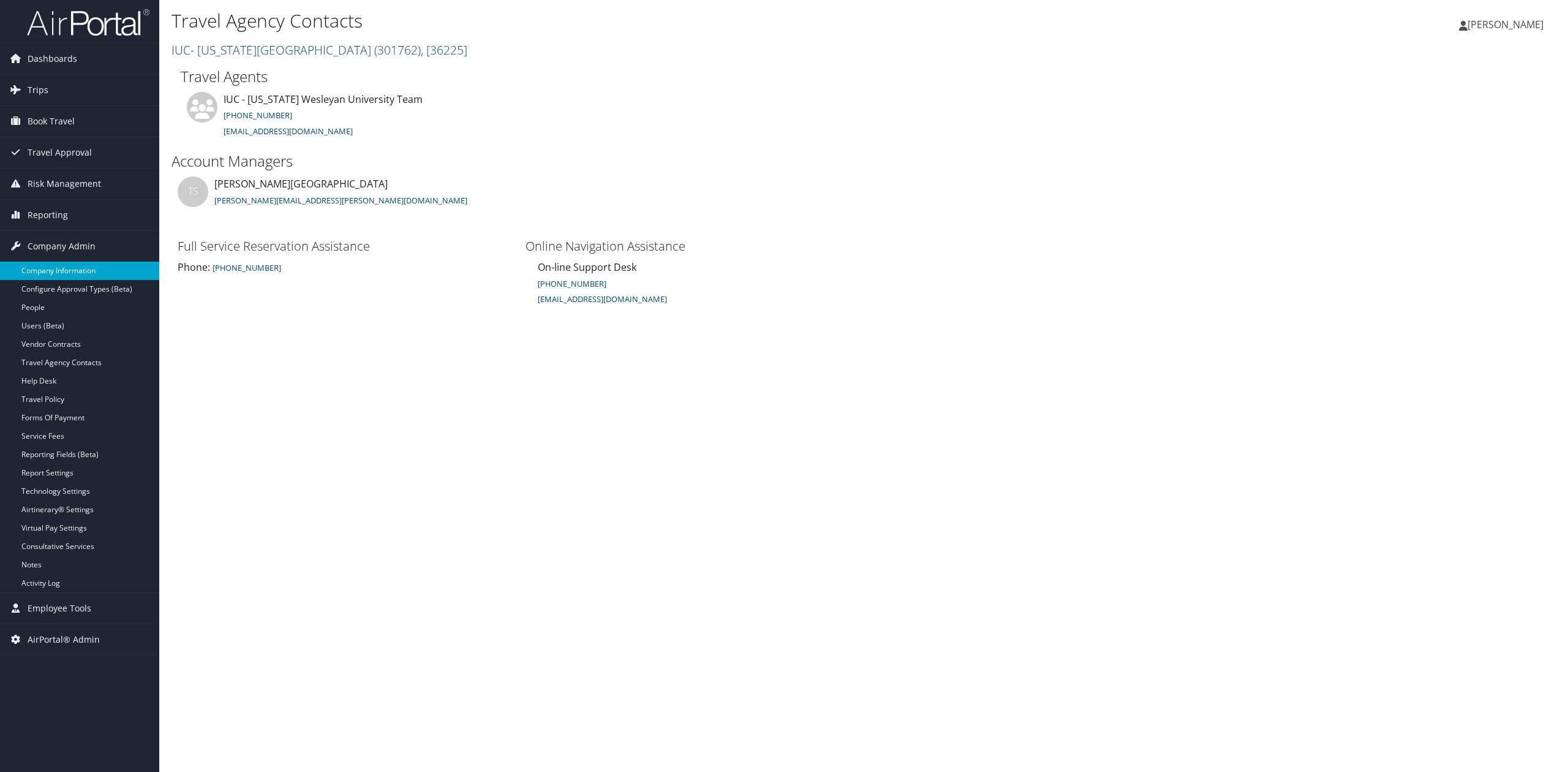
click at [74, 270] on link "Company Information" at bounding box center [80, 270] width 159 height 19
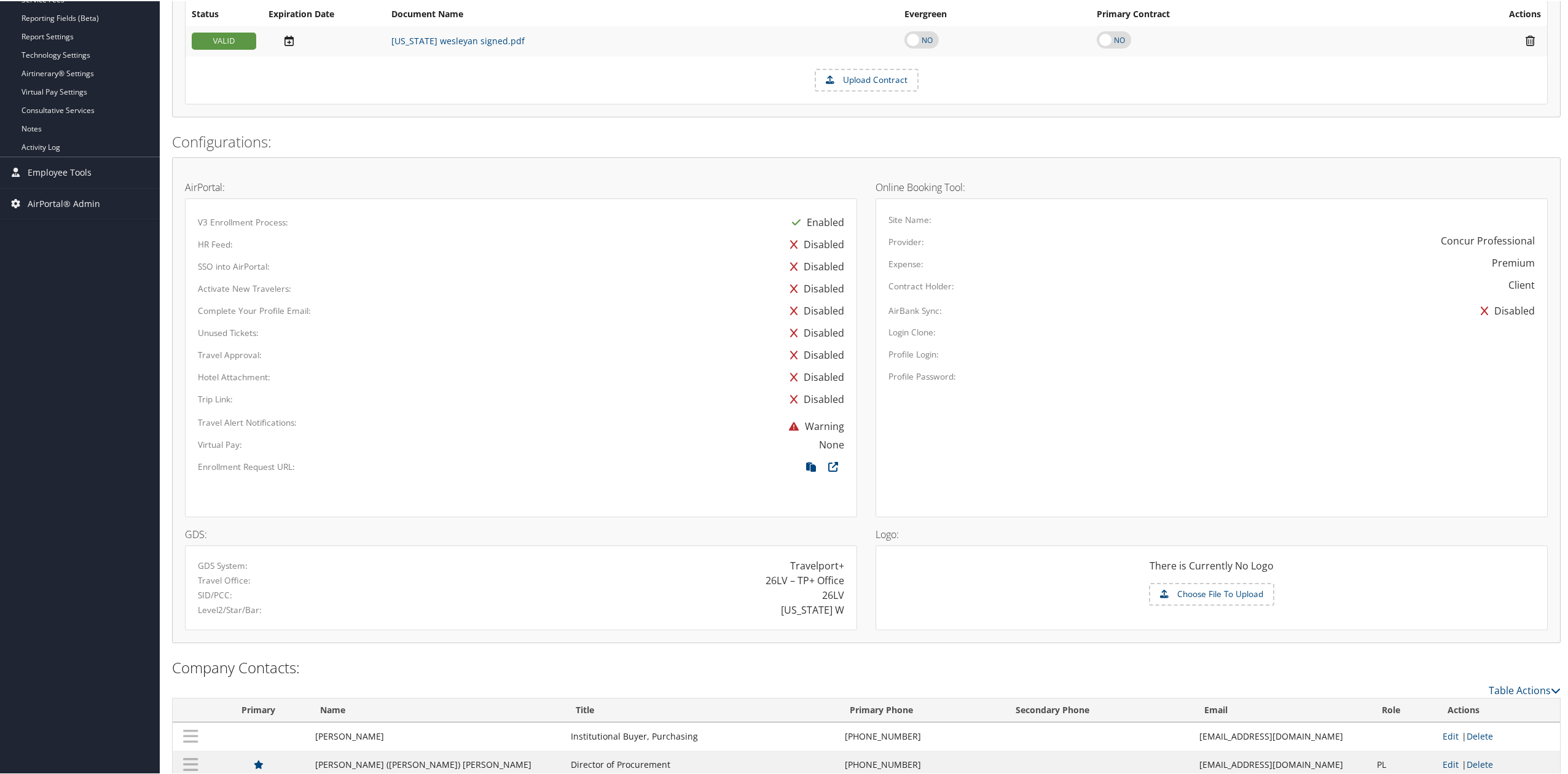
scroll to position [466, 0]
